Goal: Navigation & Orientation: Find specific page/section

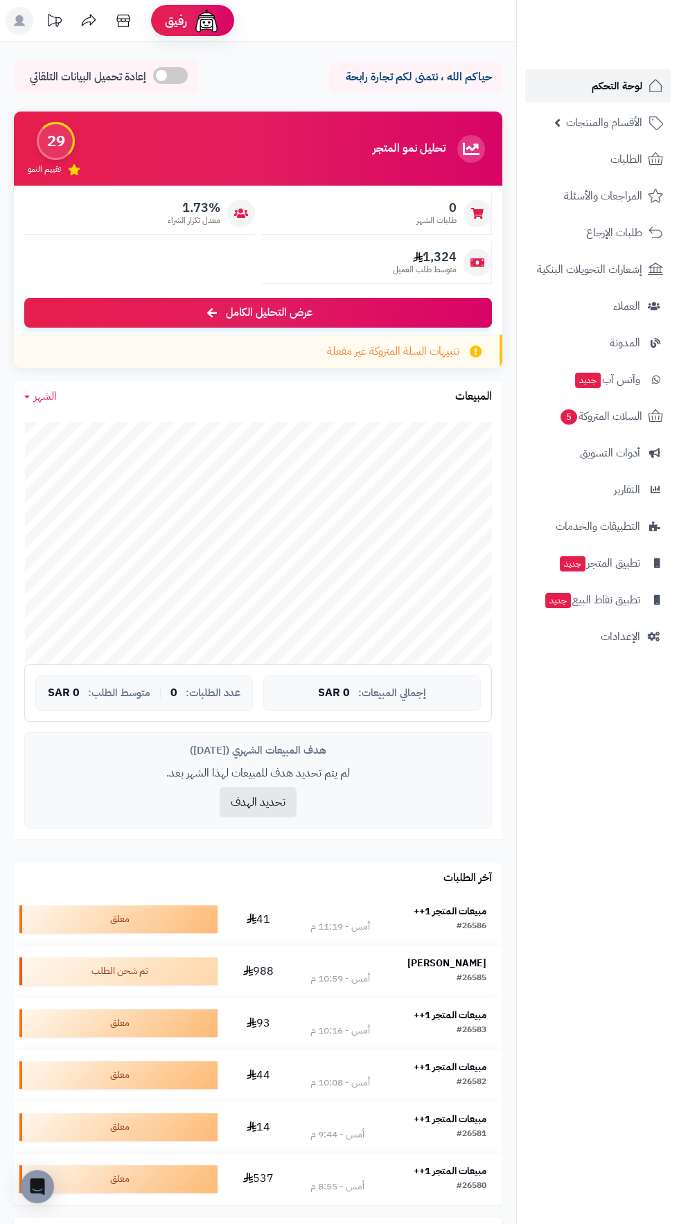
click at [607, 87] on span "لوحة التحكم" at bounding box center [617, 85] width 51 height 19
